Goal: Task Accomplishment & Management: Use online tool/utility

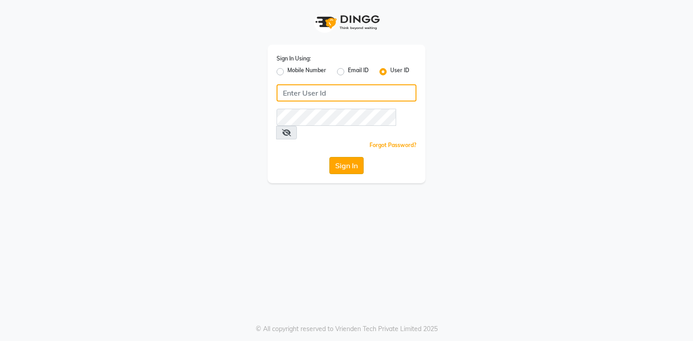
type input "e2296-01"
click at [349, 157] on button "Sign In" at bounding box center [346, 165] width 34 height 17
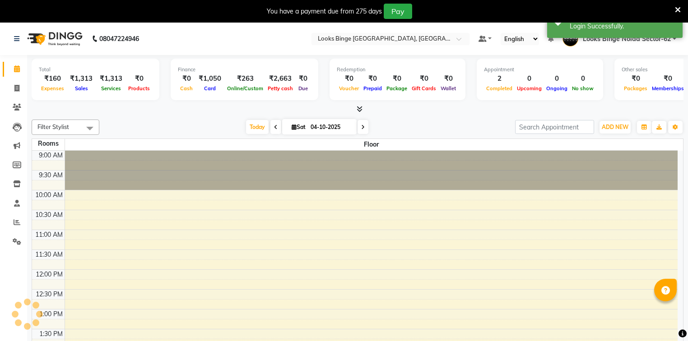
select select "en"
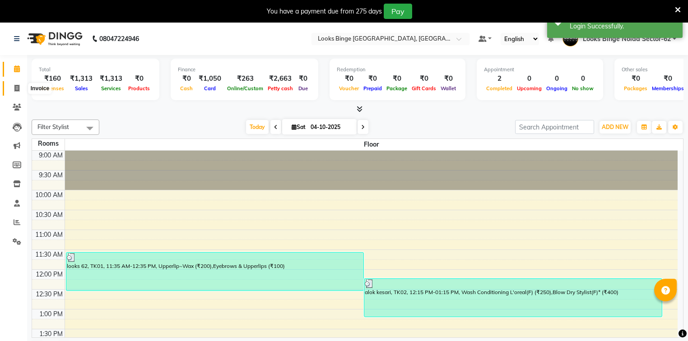
click at [14, 85] on span at bounding box center [17, 88] width 16 height 10
select select "5378"
select select "service"
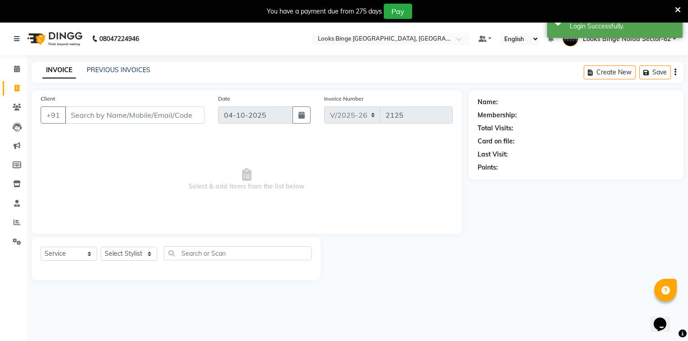
click at [88, 111] on input "Client" at bounding box center [134, 114] width 139 height 17
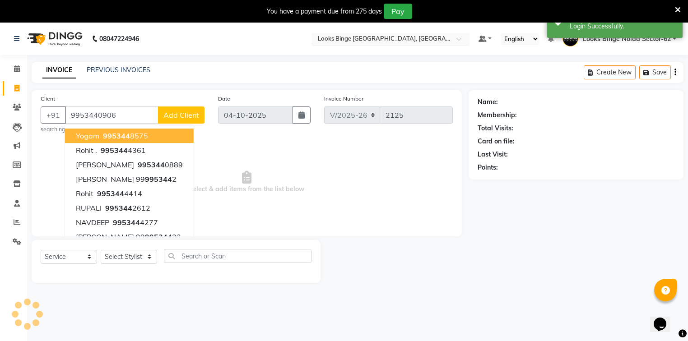
type input "9953440906"
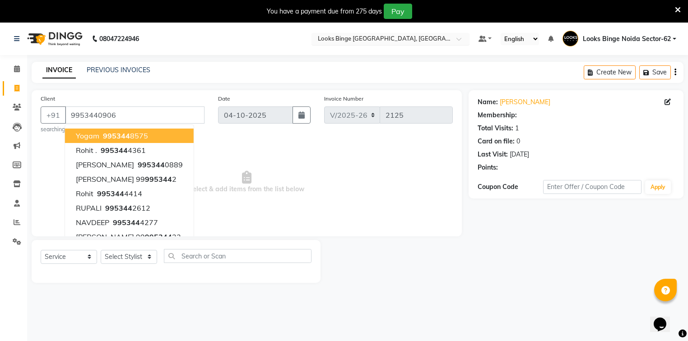
select select "1: Object"
click at [286, 62] on div "INVOICE PREVIOUS INVOICES Create New Save" at bounding box center [358, 72] width 652 height 21
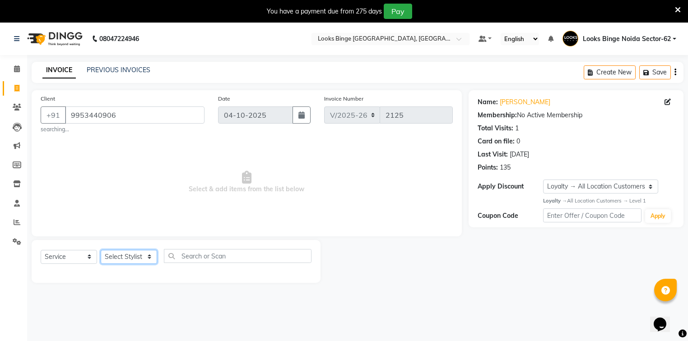
click at [128, 255] on select "Select Stylist ANJALI [PERSON_NAME] [PERSON_NAME] Counter_Sales Kasim Looks Bin…" at bounding box center [129, 257] width 56 height 14
select select "41627"
click at [101, 250] on select "Select Stylist ANJALI [PERSON_NAME] [PERSON_NAME] Counter_Sales Kasim Looks Bin…" at bounding box center [129, 257] width 56 height 14
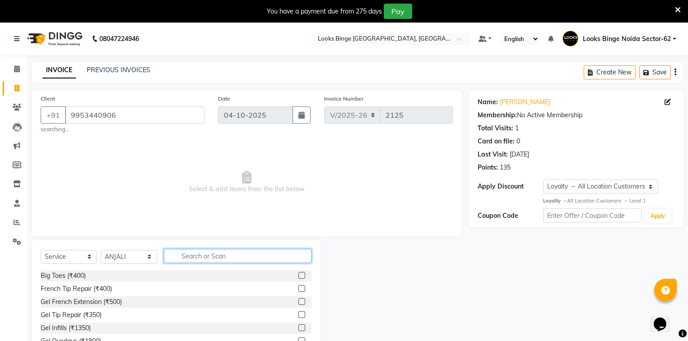
click at [209, 258] on input "text" at bounding box center [238, 256] width 148 height 14
type input "ey"
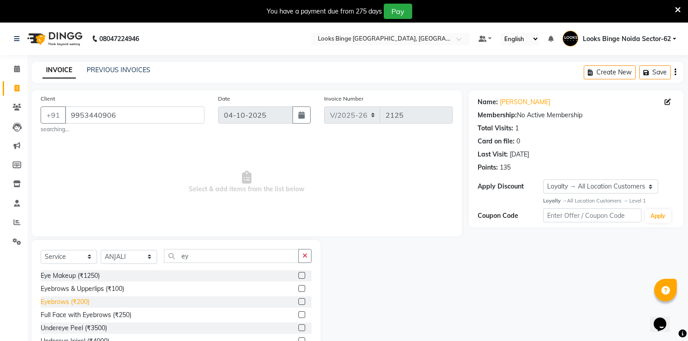
click at [67, 304] on div "Eyebrows (₹200)" at bounding box center [65, 301] width 49 height 9
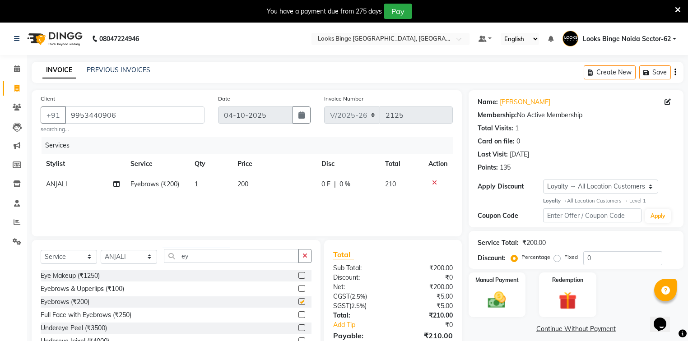
checkbox input "false"
drag, startPoint x: 244, startPoint y: 185, endPoint x: 223, endPoint y: 184, distance: 20.4
click at [223, 184] on tr "ANJALI Eyebrows (₹200) 1 200 0 F | 0 % 210" at bounding box center [247, 184] width 412 height 20
click at [235, 210] on div "Services Stylist Service Qty Price Disc Total Action ANJALI Eyebrows (₹200) 1 2…" at bounding box center [247, 182] width 412 height 90
click at [246, 196] on div "Services Stylist Service Qty Price Disc Total Action ANJALI Eyebrows (₹200) 1 2…" at bounding box center [247, 182] width 412 height 90
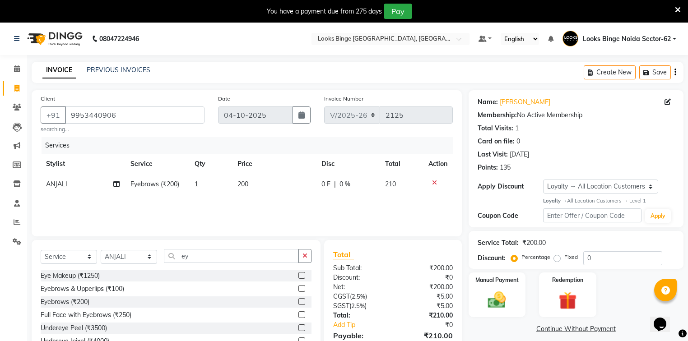
click at [261, 185] on td "200" at bounding box center [274, 184] width 84 height 20
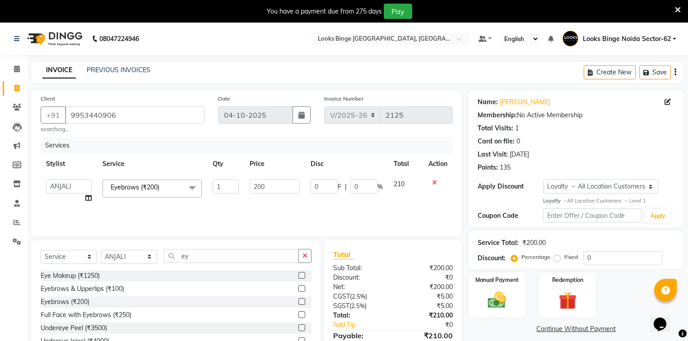
click at [261, 185] on input "200" at bounding box center [275, 187] width 50 height 14
type input "50"
click at [282, 208] on div "Services Stylist Service Qty Price Disc Total Action ANJALI Annu [PERSON_NAME] …" at bounding box center [247, 182] width 412 height 90
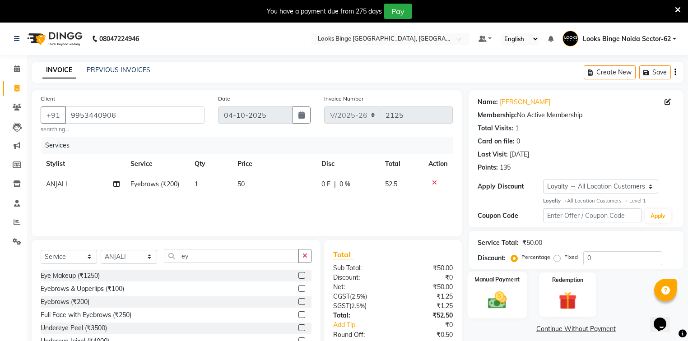
click at [501, 292] on img at bounding box center [496, 300] width 31 height 22
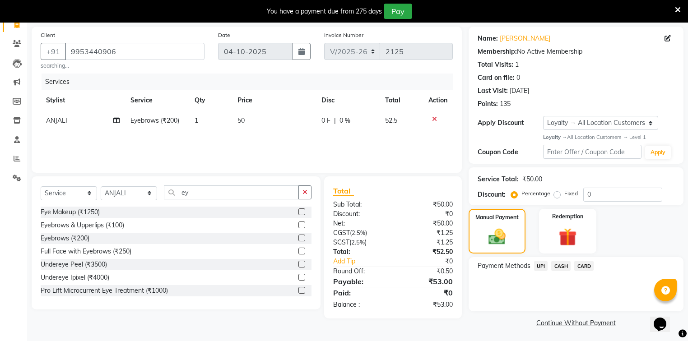
scroll to position [66, 0]
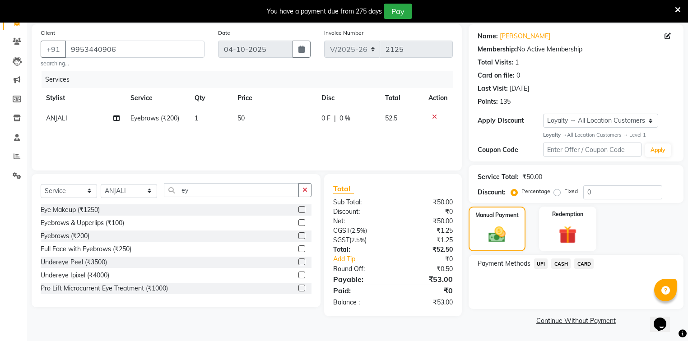
click at [539, 269] on span "UPI" at bounding box center [541, 264] width 14 height 10
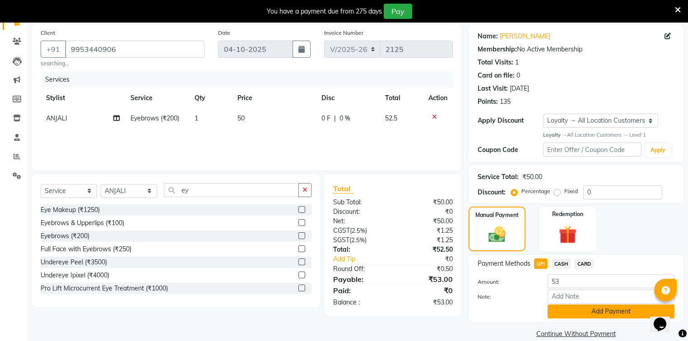
click at [569, 312] on button "Add Payment" at bounding box center [610, 312] width 127 height 14
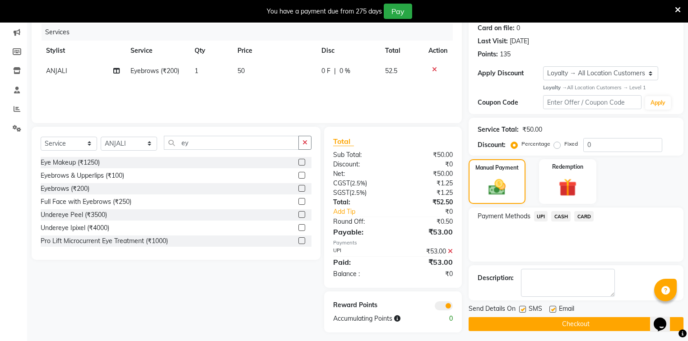
scroll to position [119, 0]
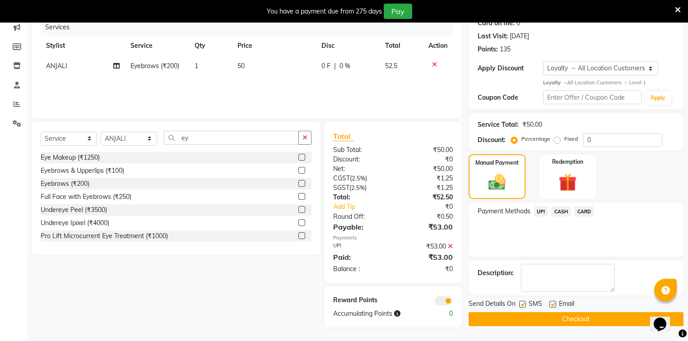
click at [559, 317] on button "Checkout" at bounding box center [575, 319] width 215 height 14
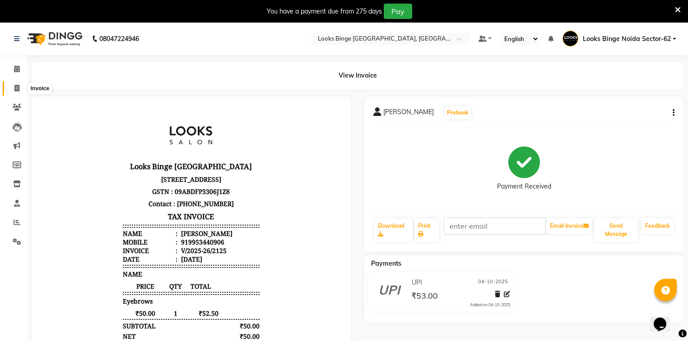
click at [14, 86] on span at bounding box center [17, 88] width 16 height 10
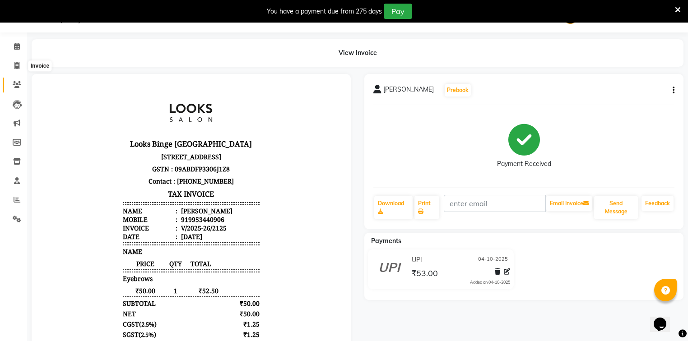
select select "5378"
select select "service"
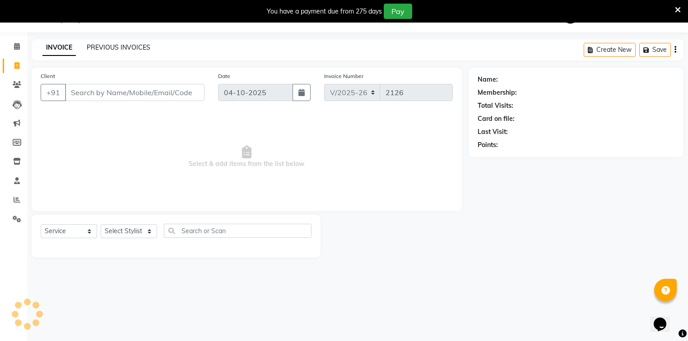
click at [108, 49] on link "PREVIOUS INVOICES" at bounding box center [119, 47] width 64 height 8
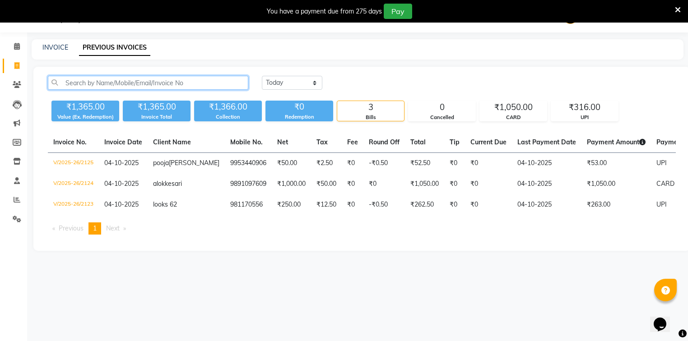
click at [144, 81] on input "text" at bounding box center [148, 83] width 200 height 14
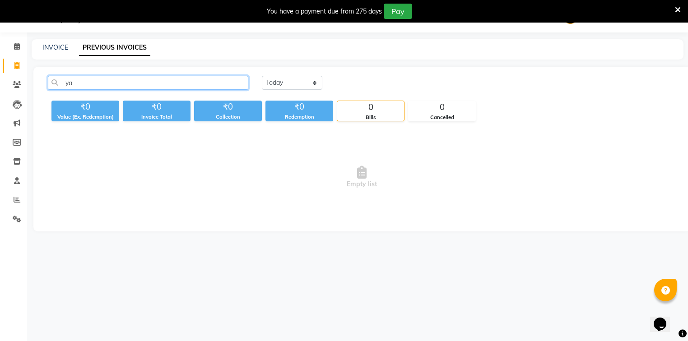
type input "y"
type input "yadav"
click at [13, 42] on span at bounding box center [17, 47] width 16 height 10
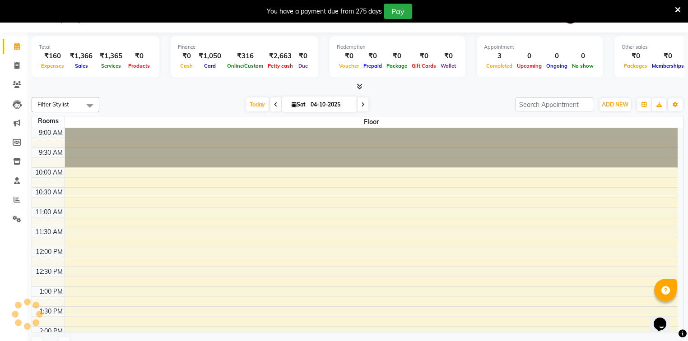
scroll to position [236, 0]
